Goal: Information Seeking & Learning: Learn about a topic

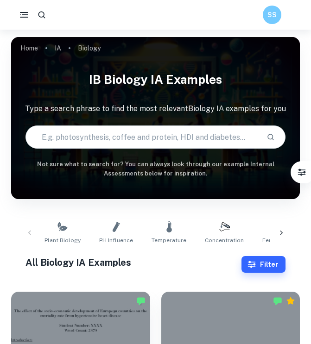
scroll to position [248, 0]
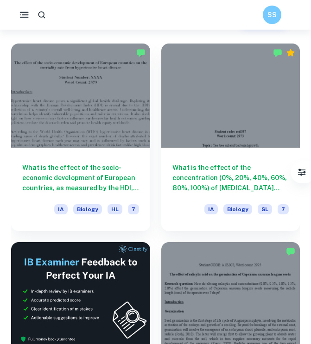
click at [19, 14] on icon "button" at bounding box center [25, 15] width 12 height 12
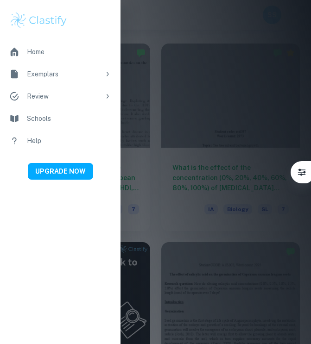
click at [180, 18] on div at bounding box center [155, 172] width 311 height 344
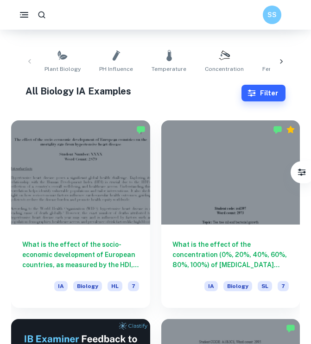
scroll to position [0, 0]
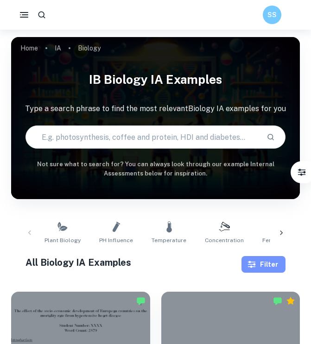
click at [264, 267] on button "Filter" at bounding box center [263, 264] width 44 height 17
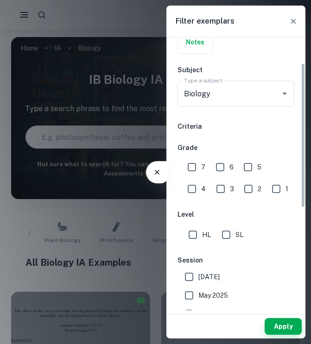
scroll to position [81, 0]
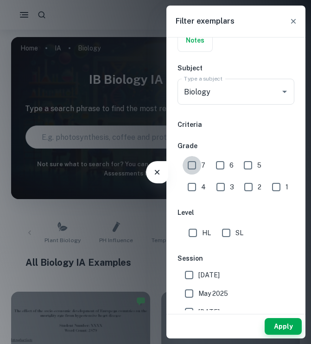
click at [191, 163] on input "7" at bounding box center [191, 165] width 19 height 19
checkbox input "true"
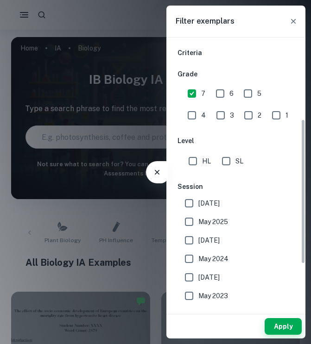
scroll to position [153, 0]
click at [187, 204] on input "[DATE]" at bounding box center [189, 202] width 19 height 19
checkbox input "true"
click at [187, 215] on input "May 2025" at bounding box center [189, 221] width 19 height 19
checkbox input "true"
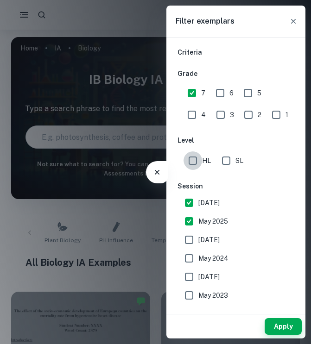
click at [195, 168] on input "HL" at bounding box center [192, 160] width 19 height 19
checkbox input "true"
click at [275, 322] on button "Apply" at bounding box center [282, 326] width 37 height 17
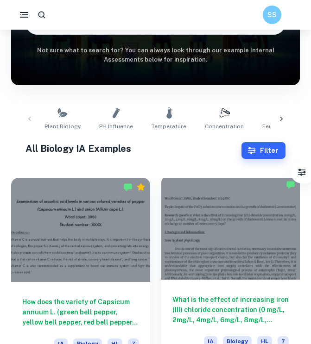
scroll to position [137, 0]
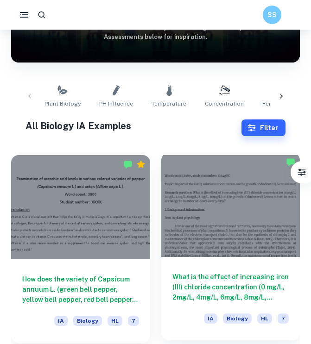
click at [206, 185] on div at bounding box center [230, 205] width 139 height 104
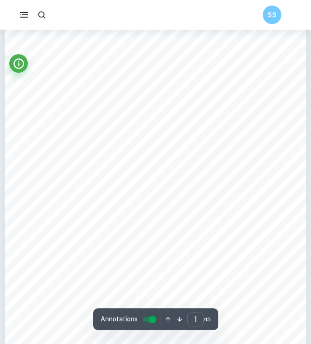
scroll to position [60, 0]
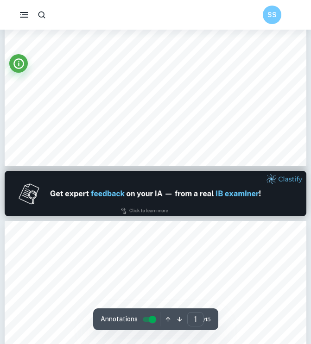
type input "2"
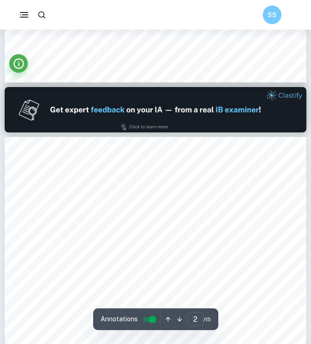
scroll to position [398, 0]
